Goal: Task Accomplishment & Management: Manage account settings

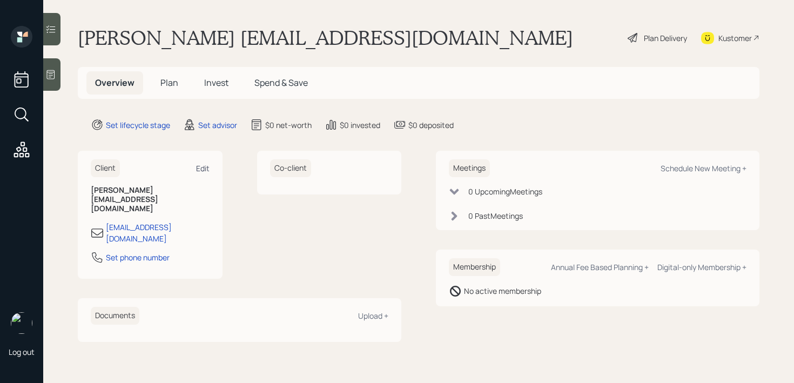
click at [200, 168] on div "Edit" at bounding box center [203, 168] width 14 height 10
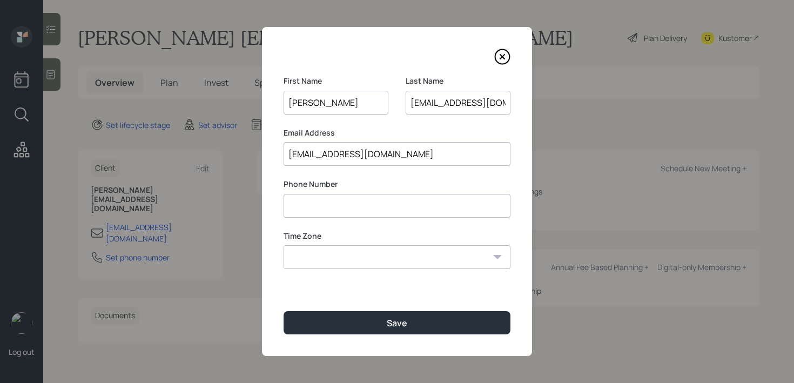
scroll to position [0, 1]
drag, startPoint x: 449, startPoint y: 104, endPoint x: 542, endPoint y: 106, distance: 92.9
click at [542, 106] on div "First Name Carla Last Name Battiaglin93@gmail.com Email Address carlabattiaglin…" at bounding box center [397, 191] width 794 height 383
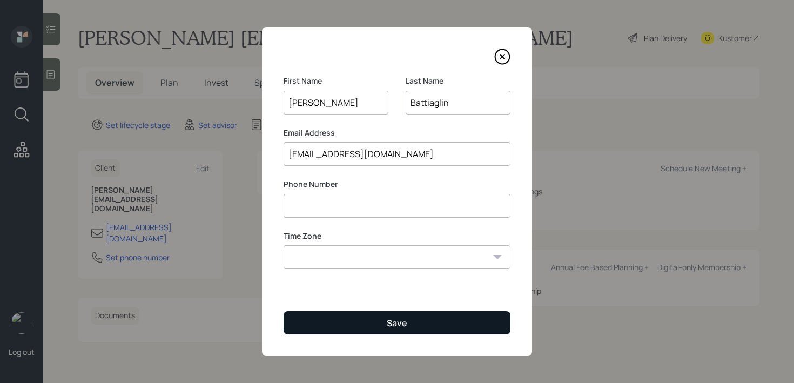
type input "Battiaglin"
click at [367, 322] on button "Save" at bounding box center [397, 322] width 227 height 23
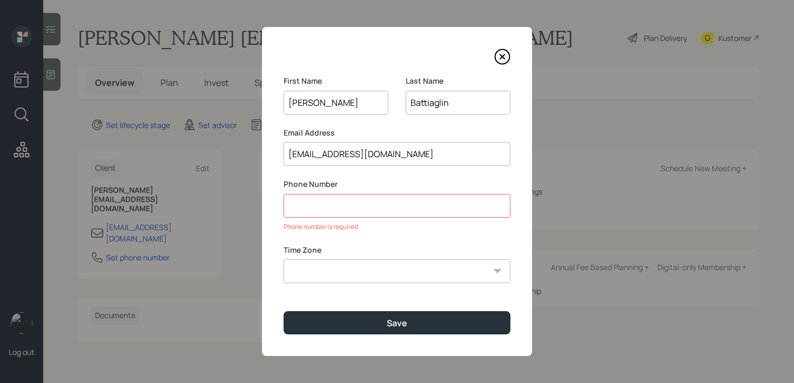
click at [407, 207] on input at bounding box center [397, 206] width 227 height 24
type input "********"
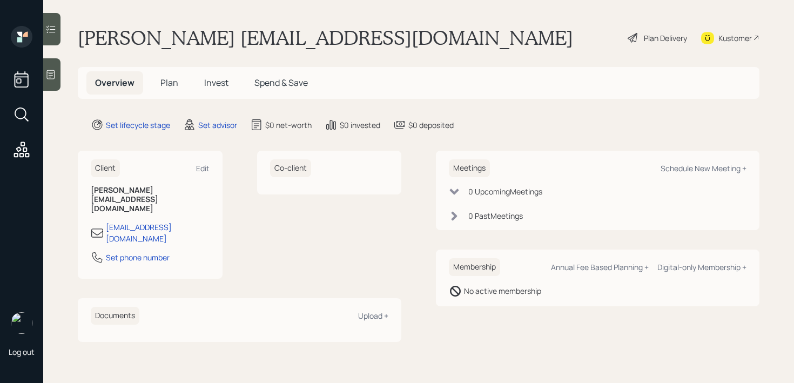
click at [52, 72] on icon at bounding box center [50, 74] width 11 height 11
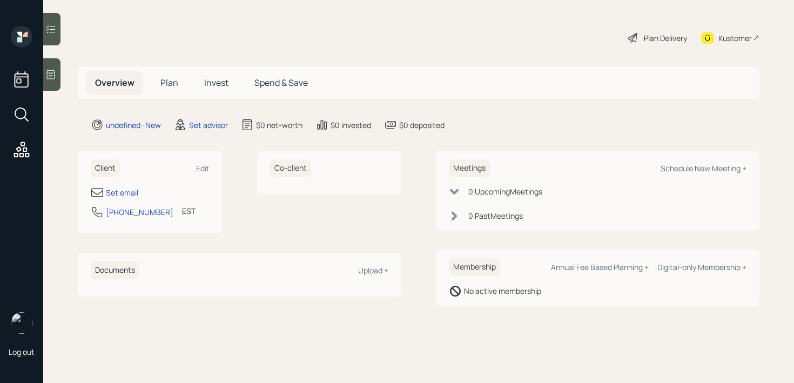
click at [122, 186] on div "Set email" at bounding box center [150, 192] width 119 height 13
click at [122, 189] on div "Set email" at bounding box center [122, 192] width 32 height 11
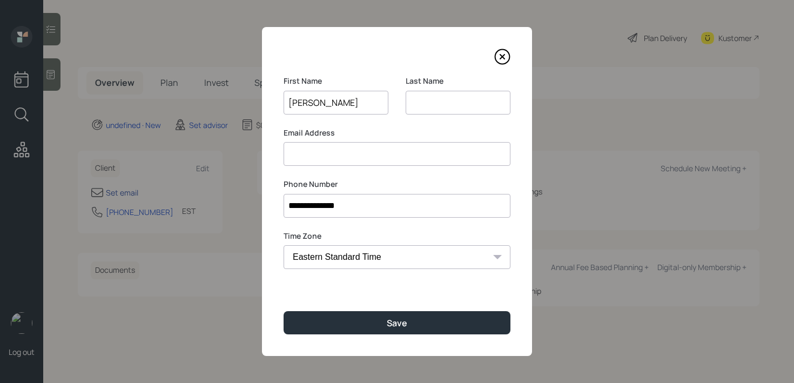
type input "[PERSON_NAME]"
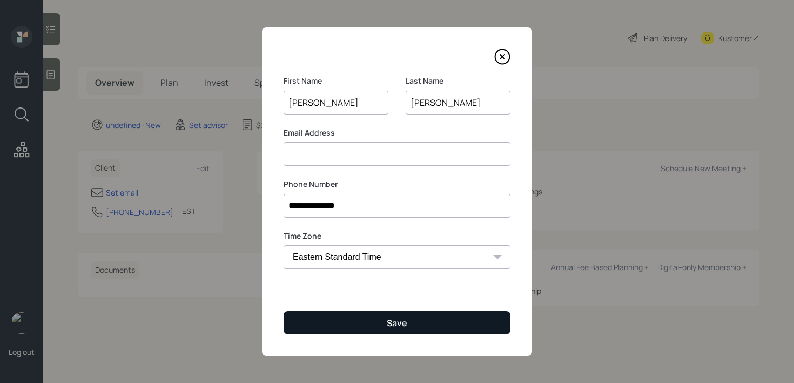
type input "[PERSON_NAME]"
click at [383, 311] on button "Save" at bounding box center [397, 322] width 227 height 23
